Goal: Go to known website: Go to known website

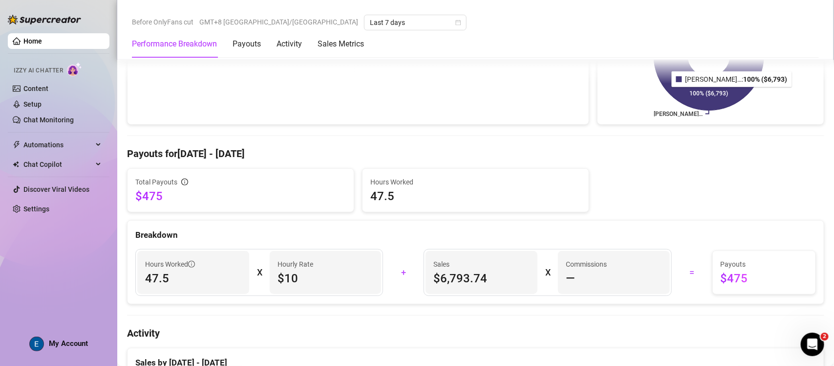
scroll to position [208, 0]
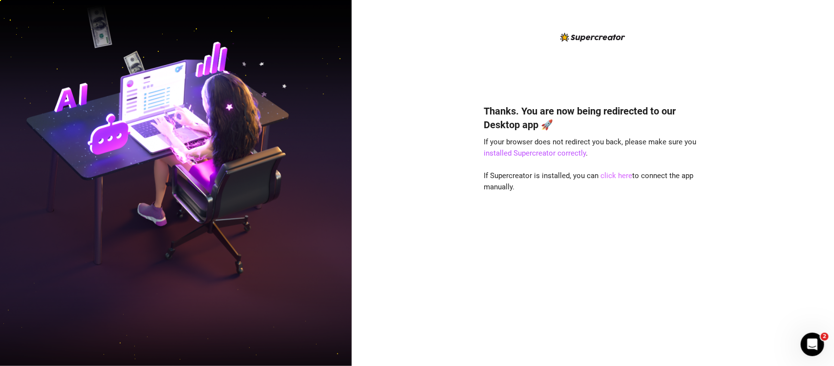
click at [624, 176] on link "click here" at bounding box center [617, 175] width 32 height 9
click at [208, 202] on img at bounding box center [176, 182] width 352 height 441
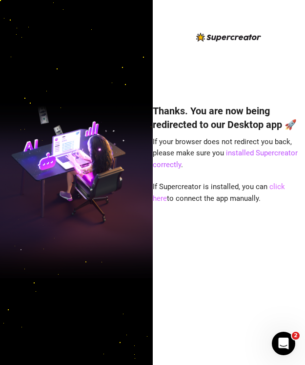
click at [285, 186] on link "click here" at bounding box center [219, 192] width 132 height 21
